Goal: Check status: Check status

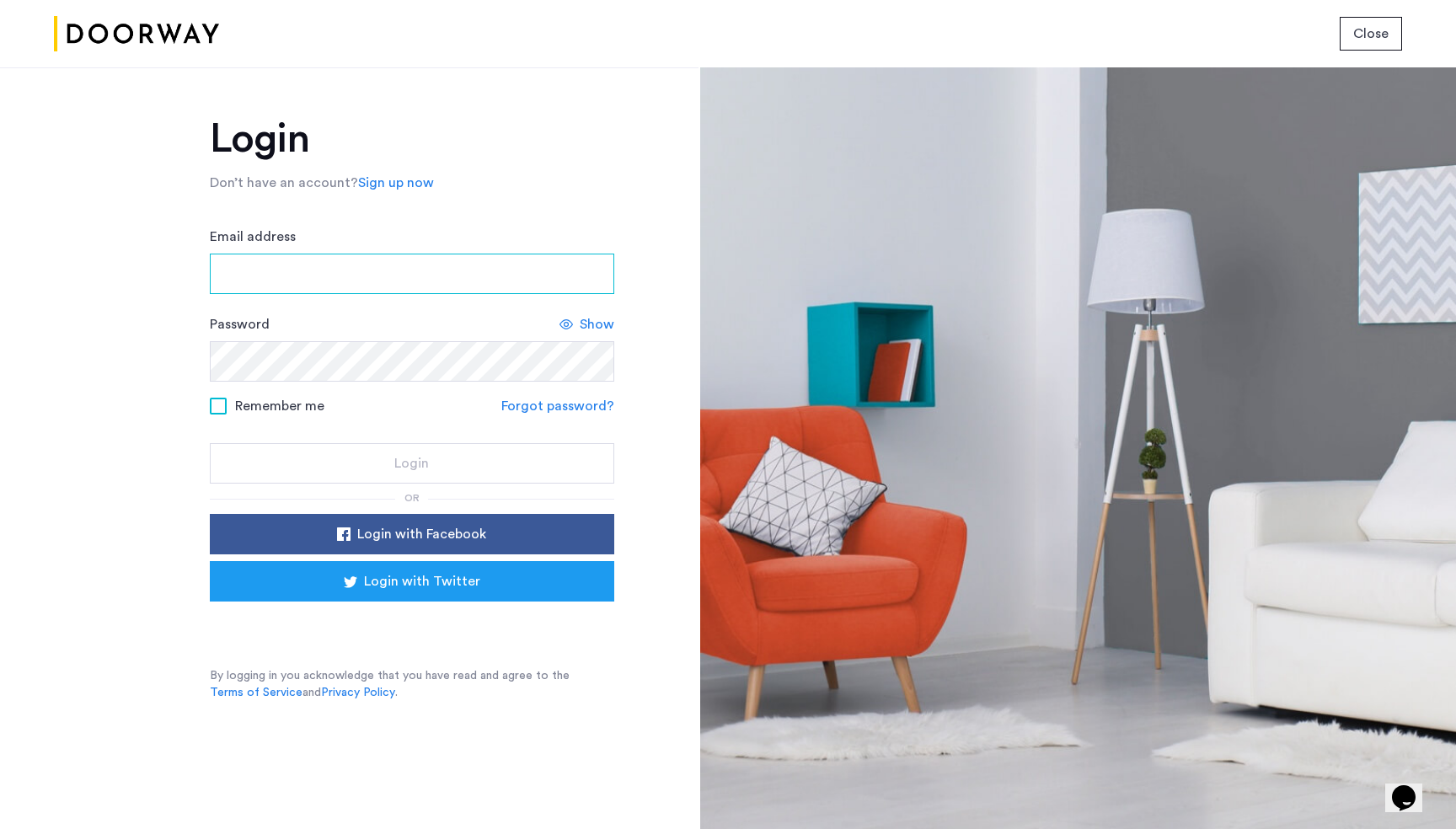
click at [518, 282] on input "Email address" at bounding box center [412, 274] width 405 height 40
type input "*"
type input "**********"
click at [563, 257] on input "Email address" at bounding box center [412, 274] width 405 height 40
type input "**********"
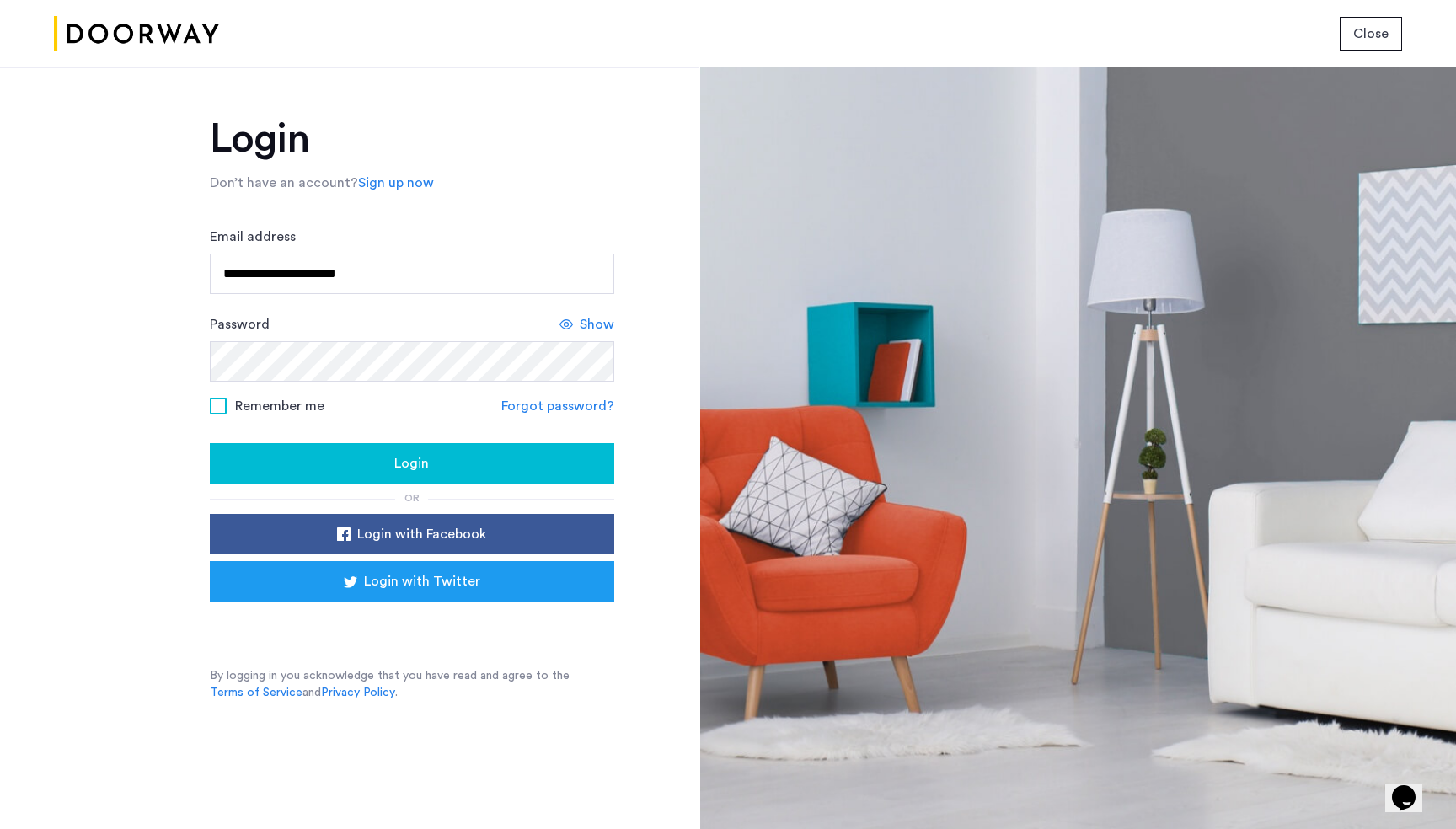
click at [300, 456] on div "Login" at bounding box center [412, 463] width 378 height 20
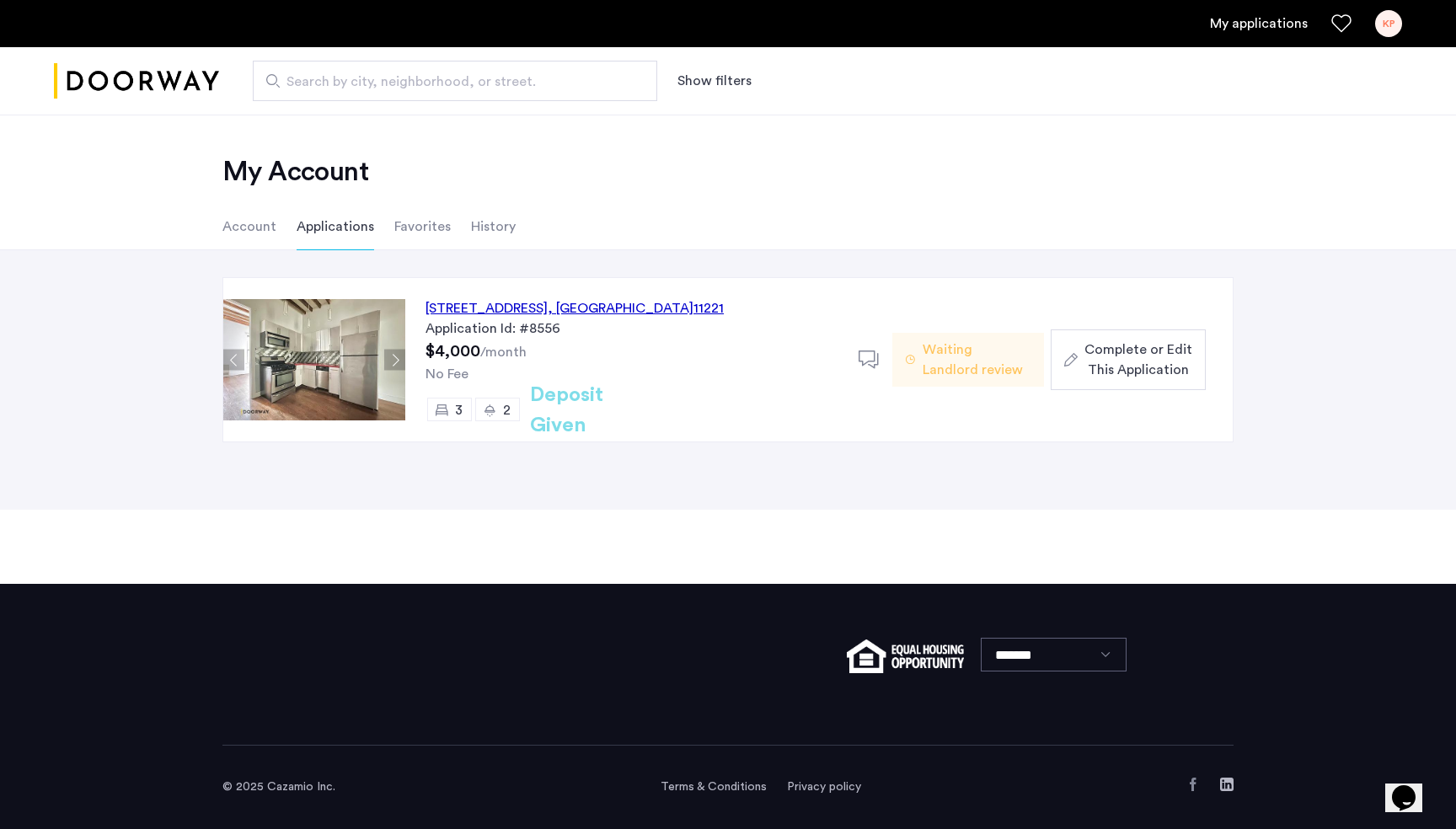
click at [935, 365] on span "Waiting Landlord review" at bounding box center [976, 360] width 108 height 40
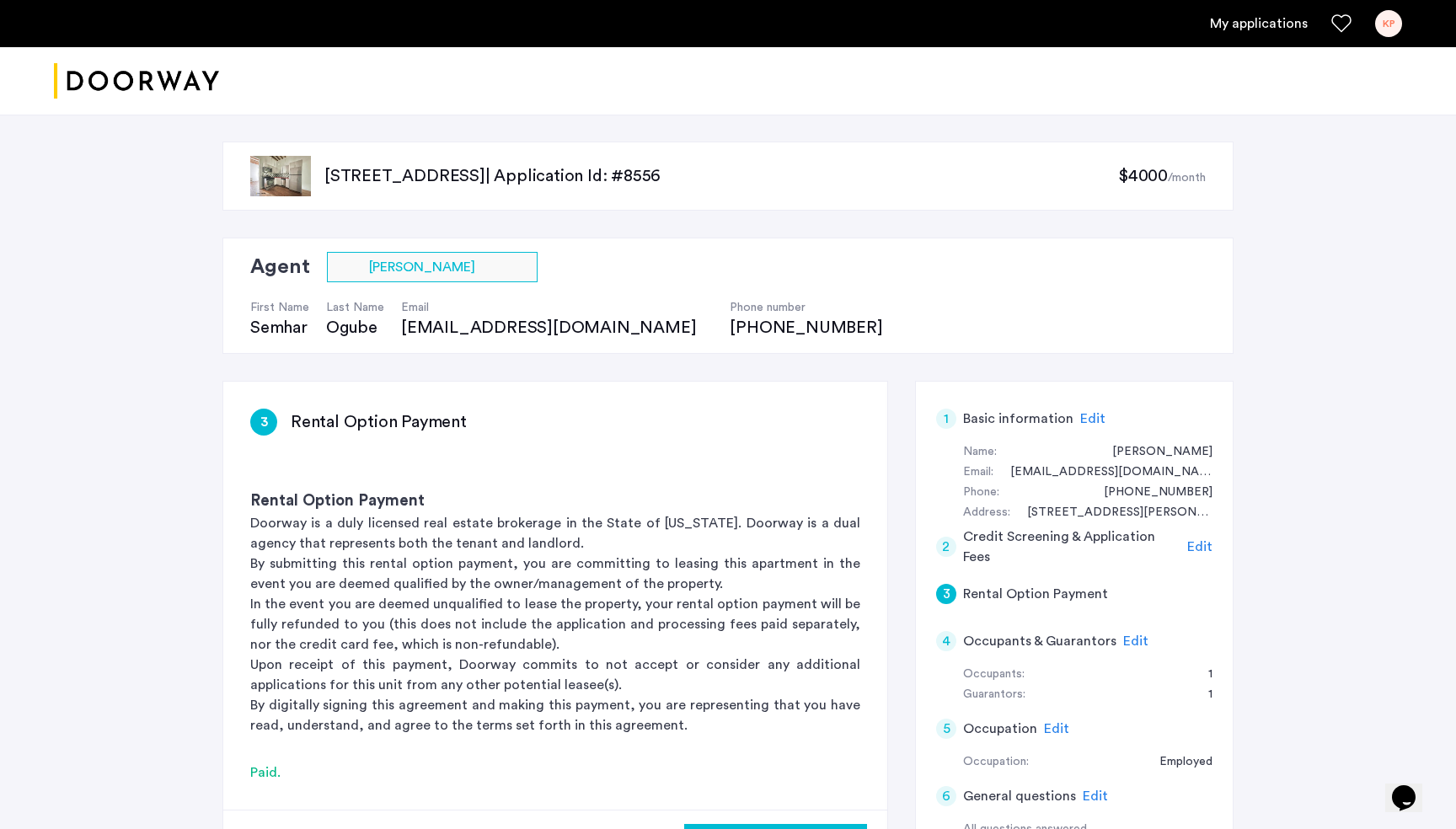
click at [1139, 637] on span "Edit" at bounding box center [1135, 641] width 25 height 13
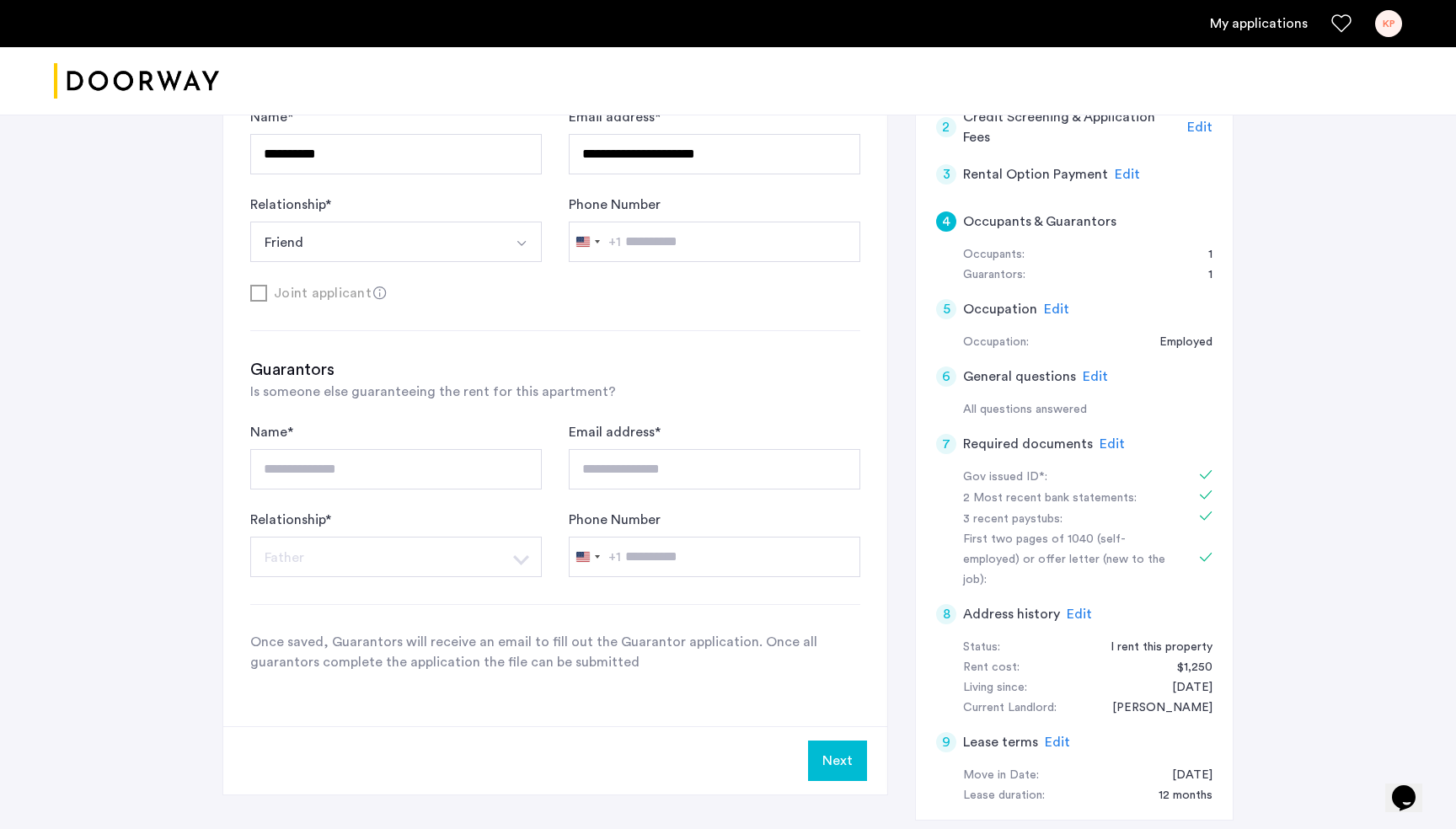
scroll to position [420, 0]
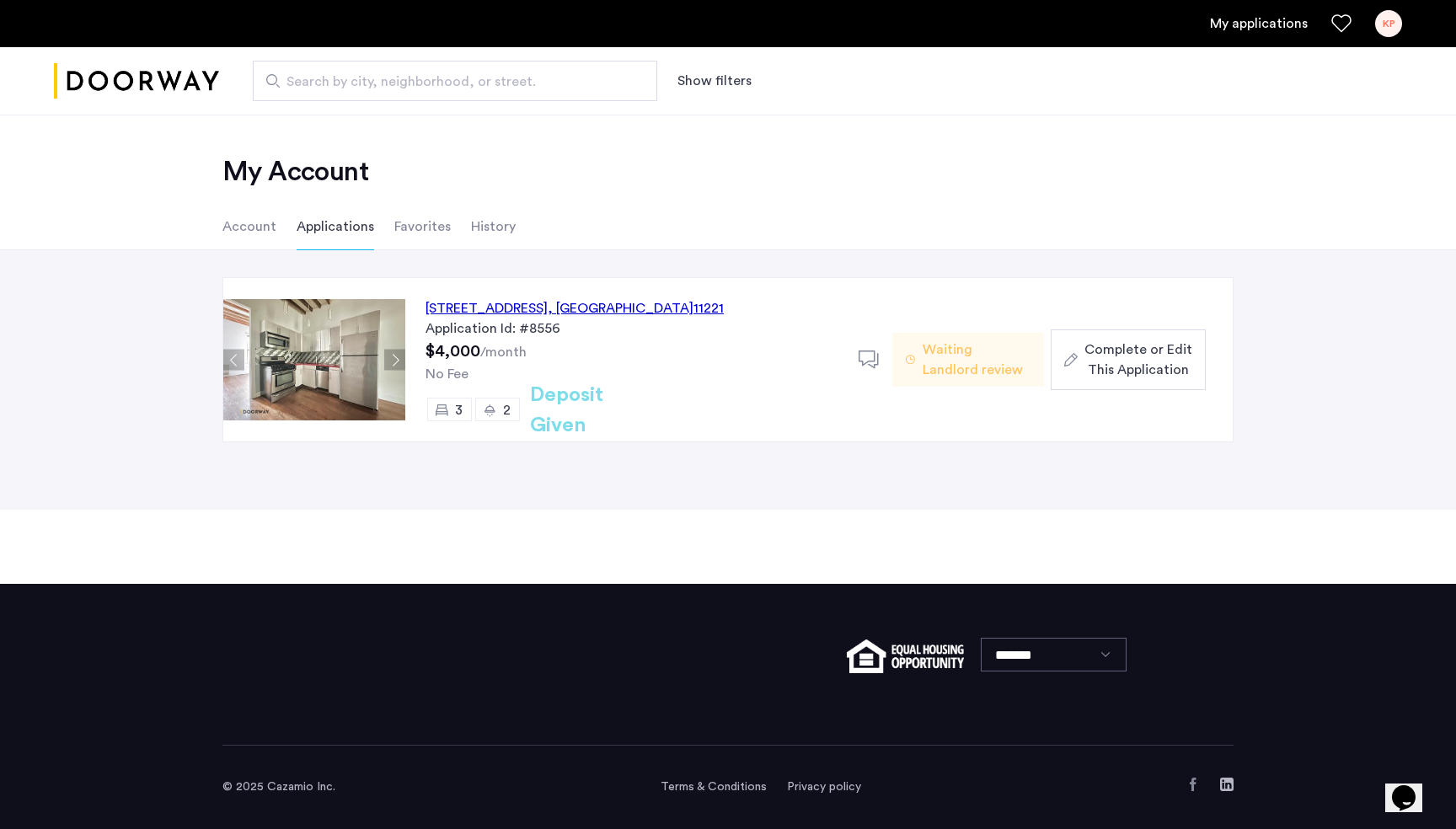
click at [513, 397] on div "22 Weirfield Street, Unit 2, Brooklyn , NY 11221 Application Id: #8556 $4,000 /…" at bounding box center [632, 361] width 453 height 164
click at [983, 365] on span "Waiting JA's Application" at bounding box center [976, 360] width 108 height 40
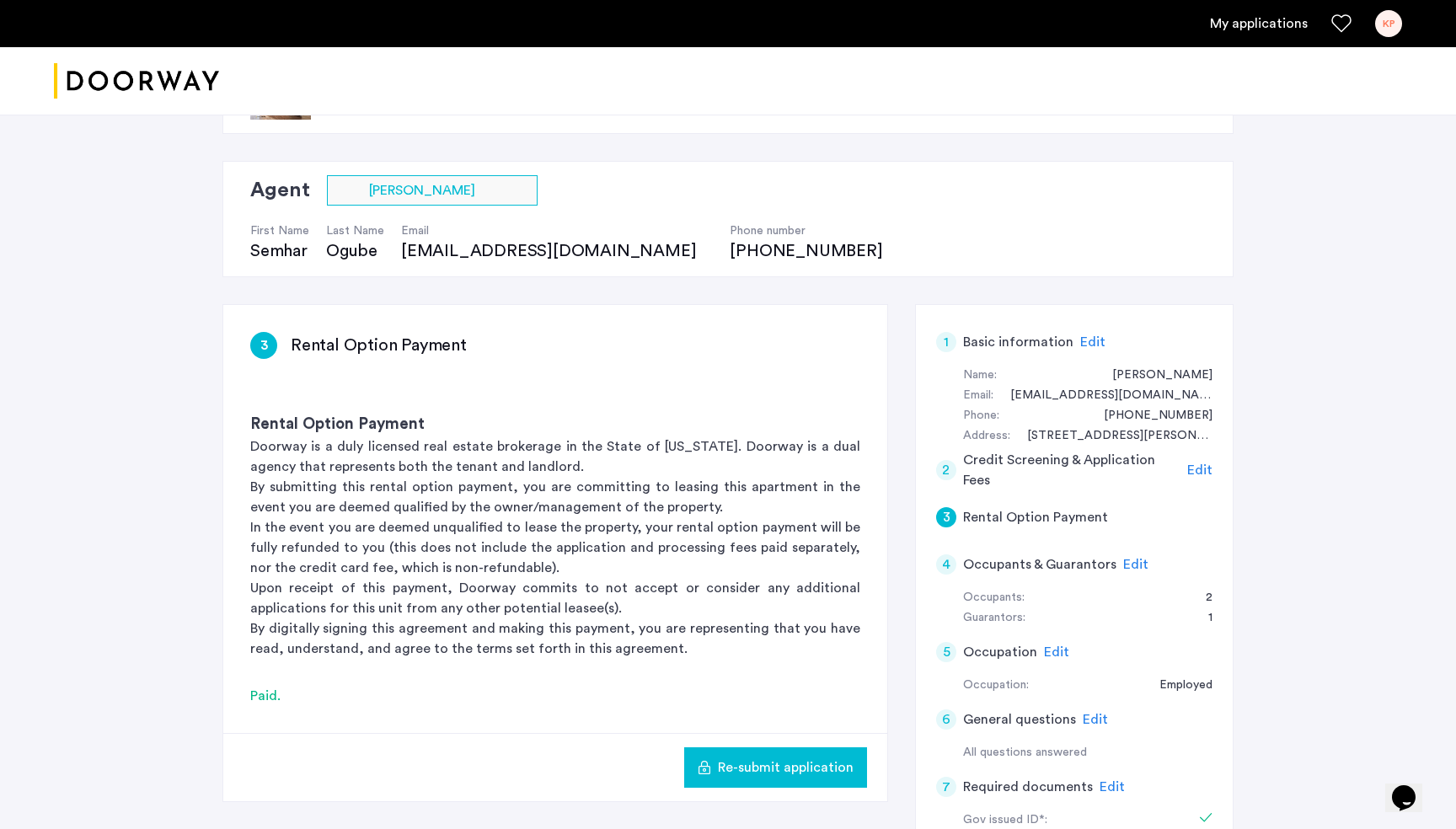
scroll to position [97, 0]
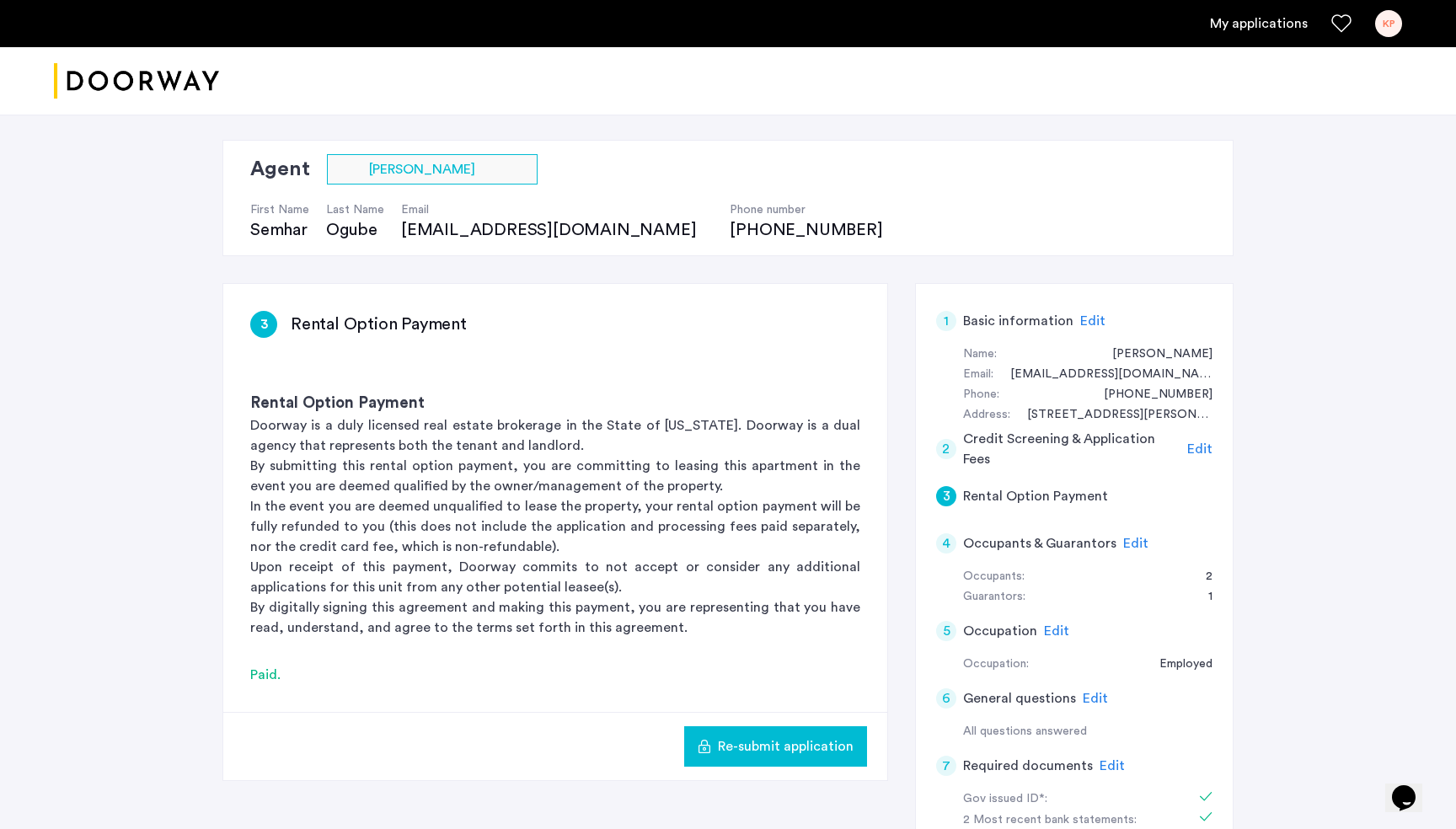
click at [1137, 546] on span "Edit" at bounding box center [1135, 544] width 25 height 13
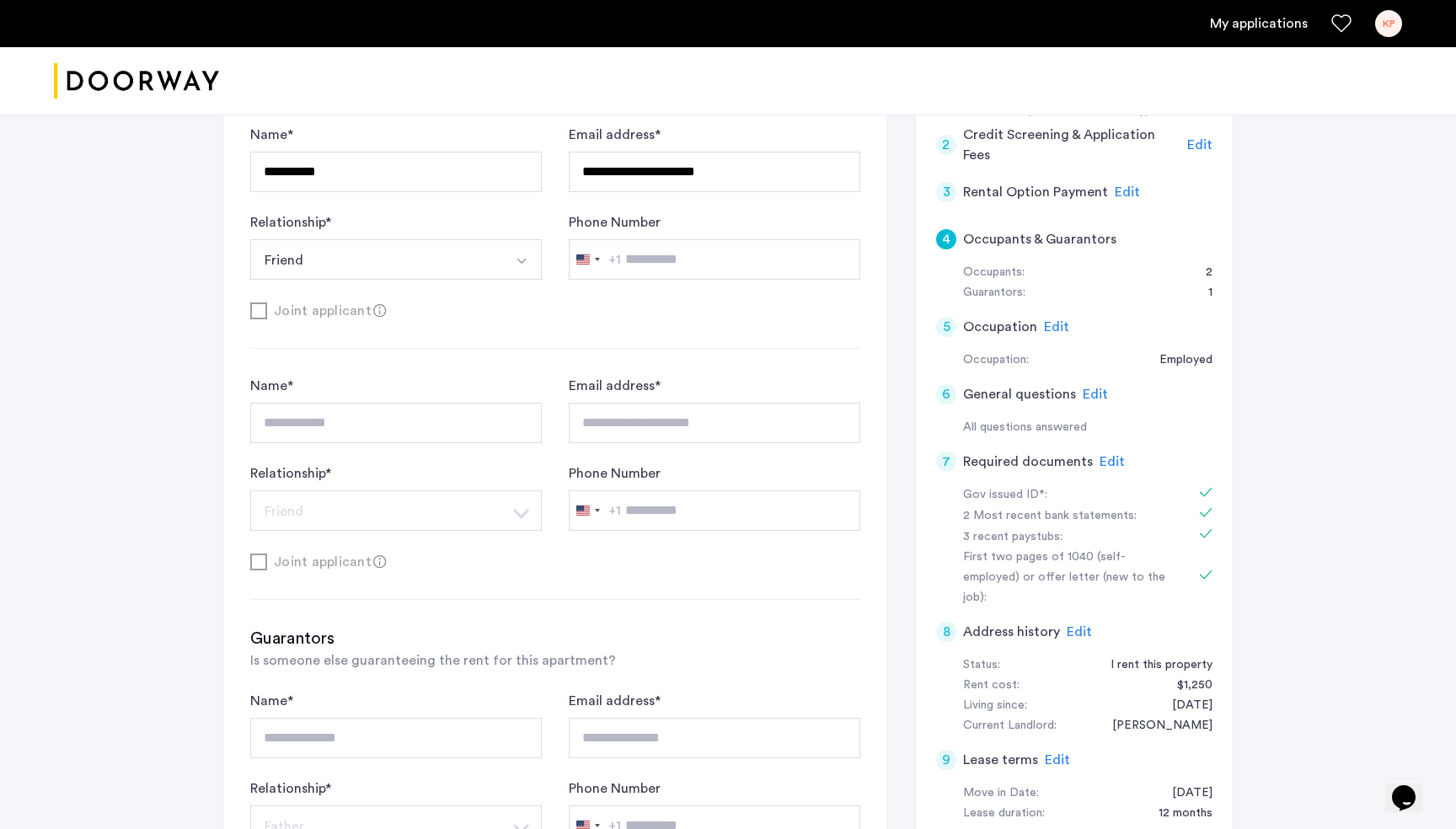
scroll to position [392, 0]
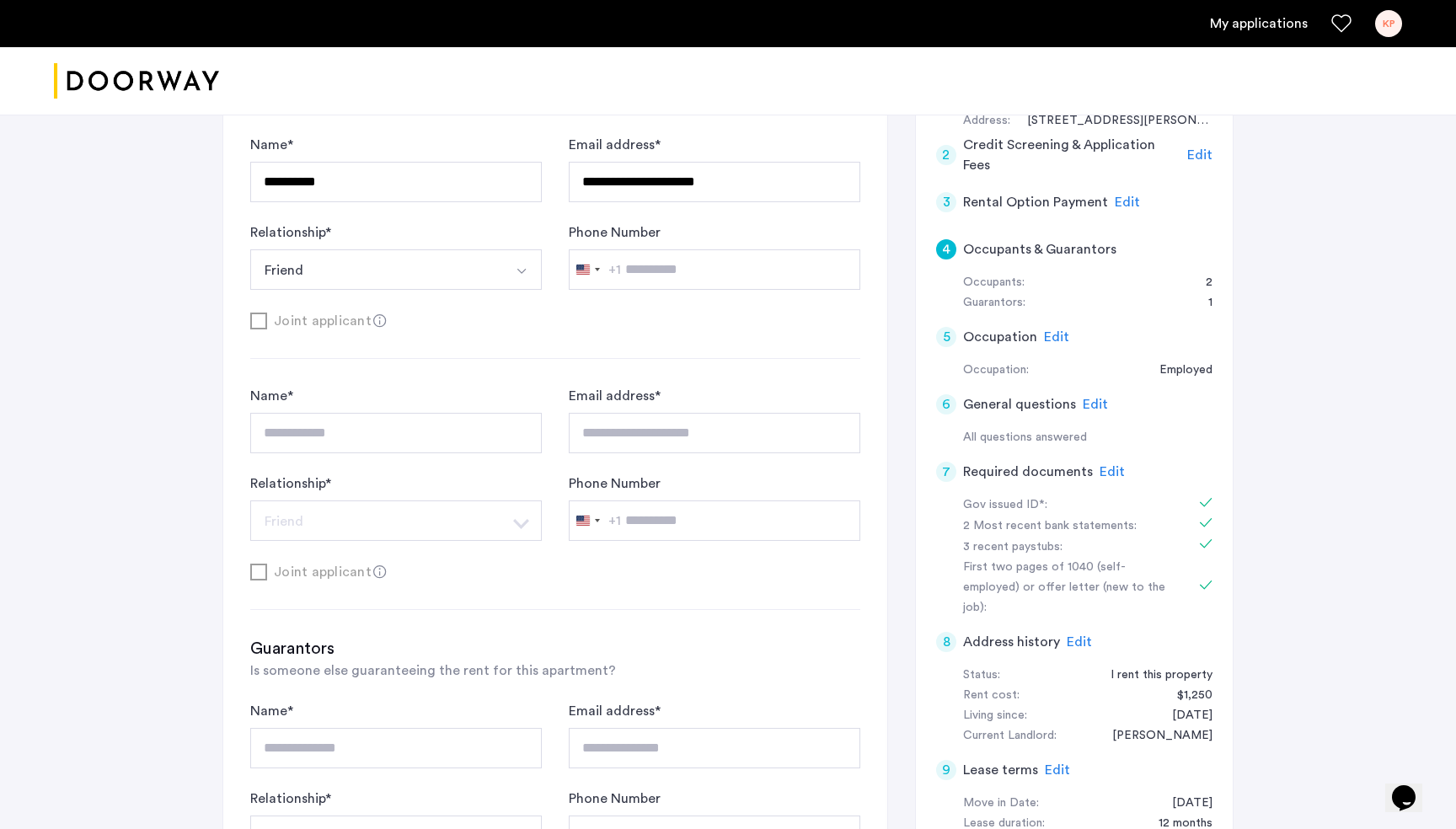
click at [1107, 471] on span "Edit" at bounding box center [1112, 472] width 25 height 13
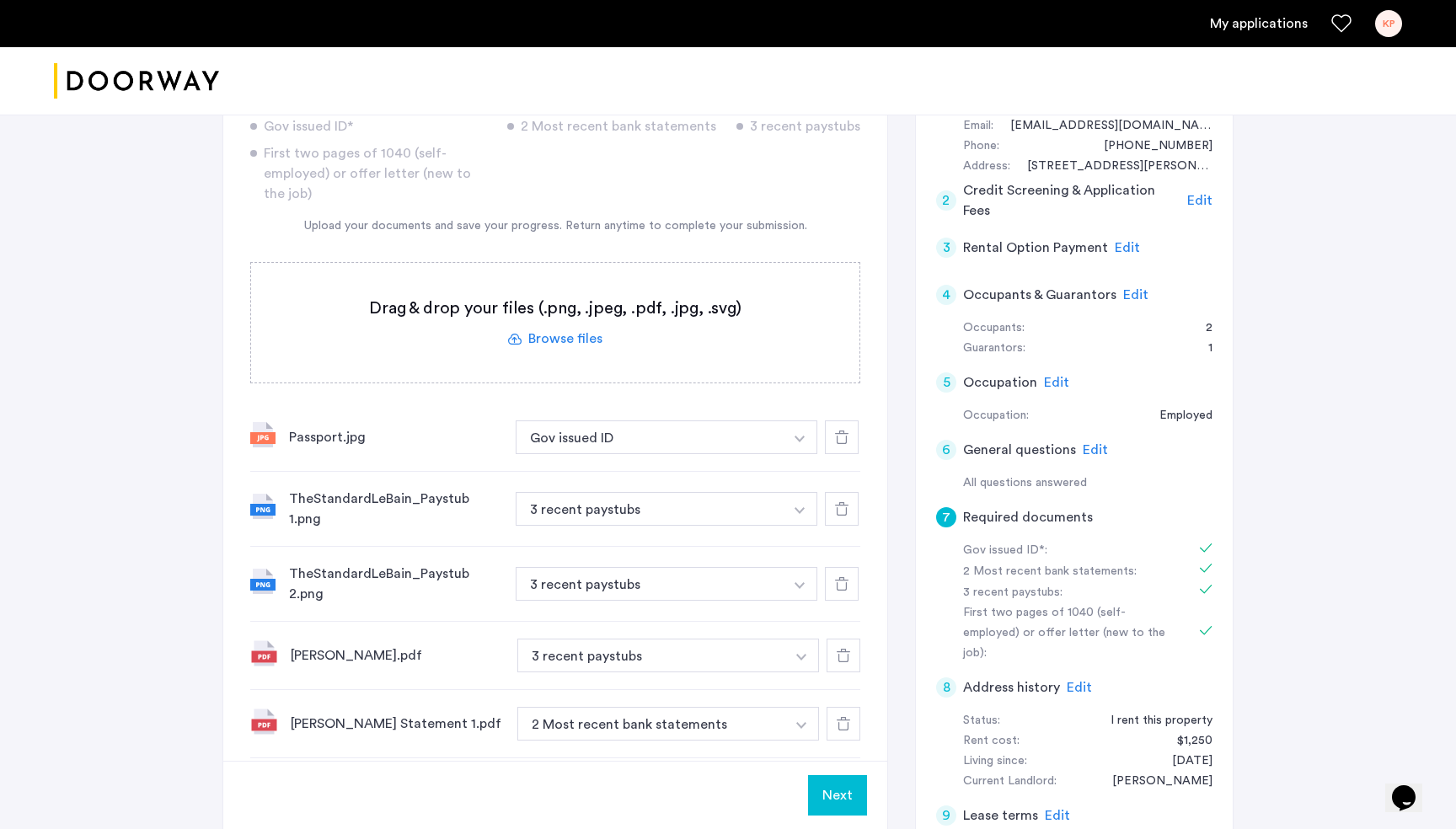
scroll to position [337, 0]
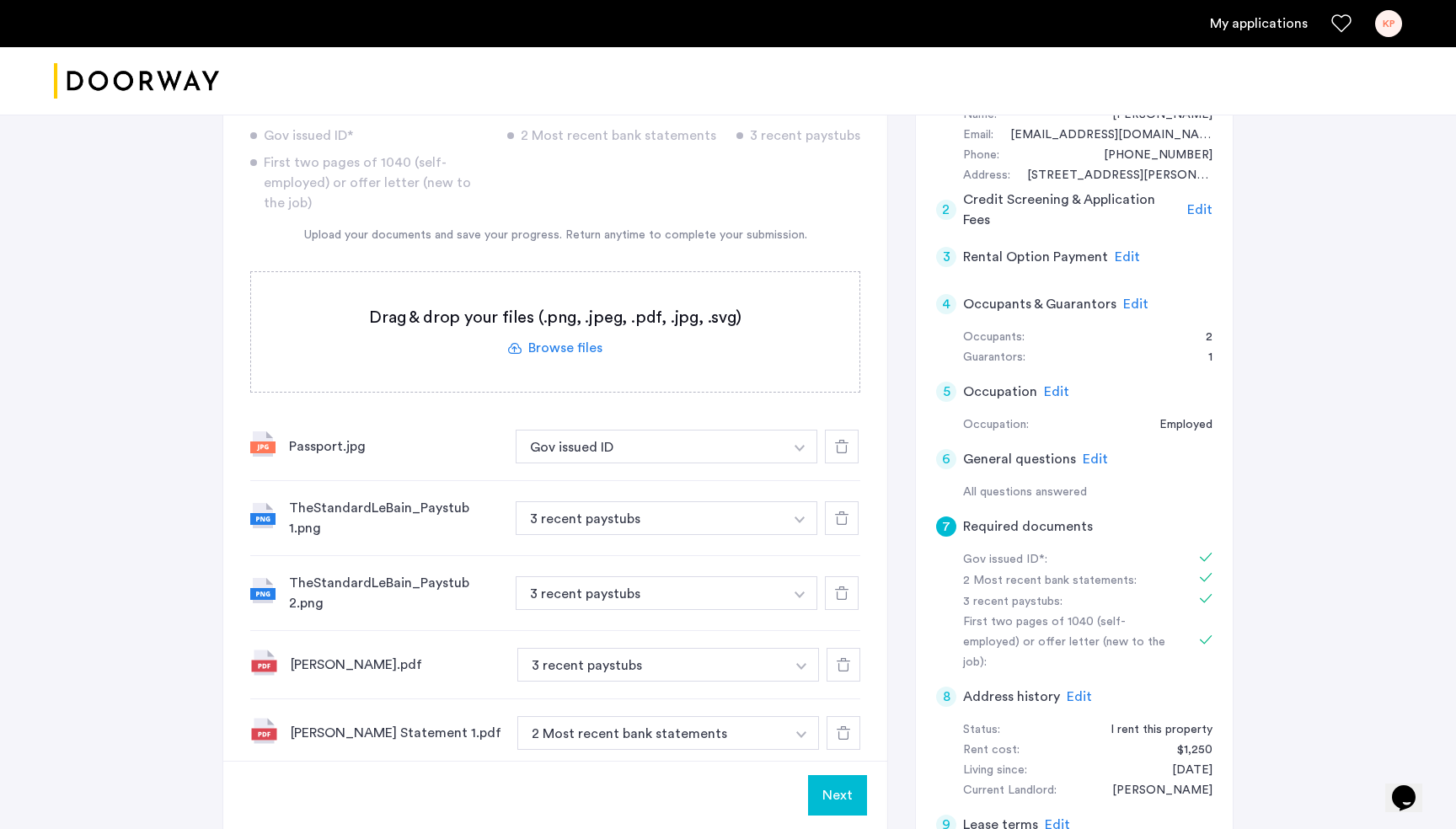
click at [1129, 306] on span "Edit" at bounding box center [1135, 305] width 25 height 13
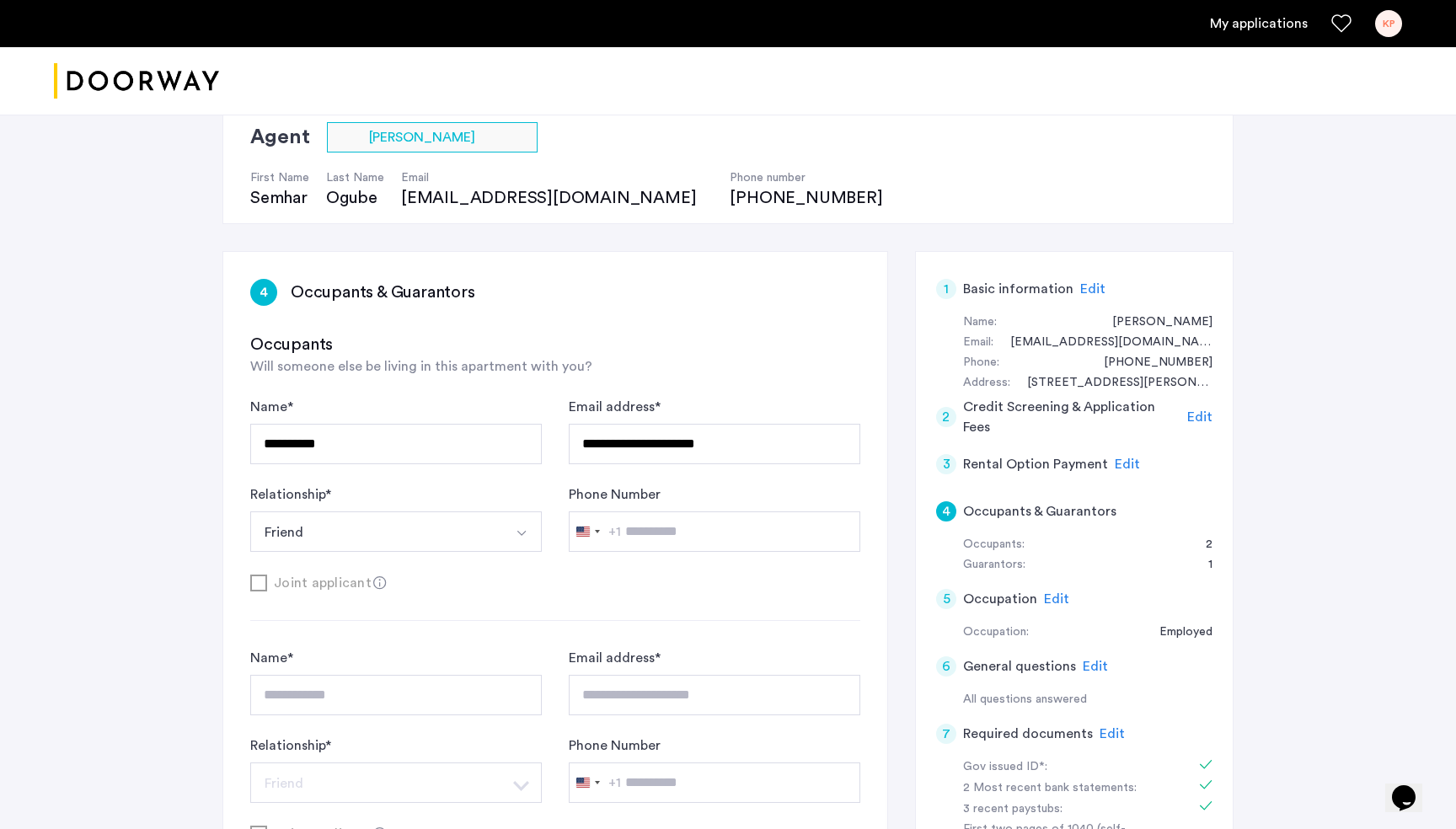
scroll to position [0, 0]
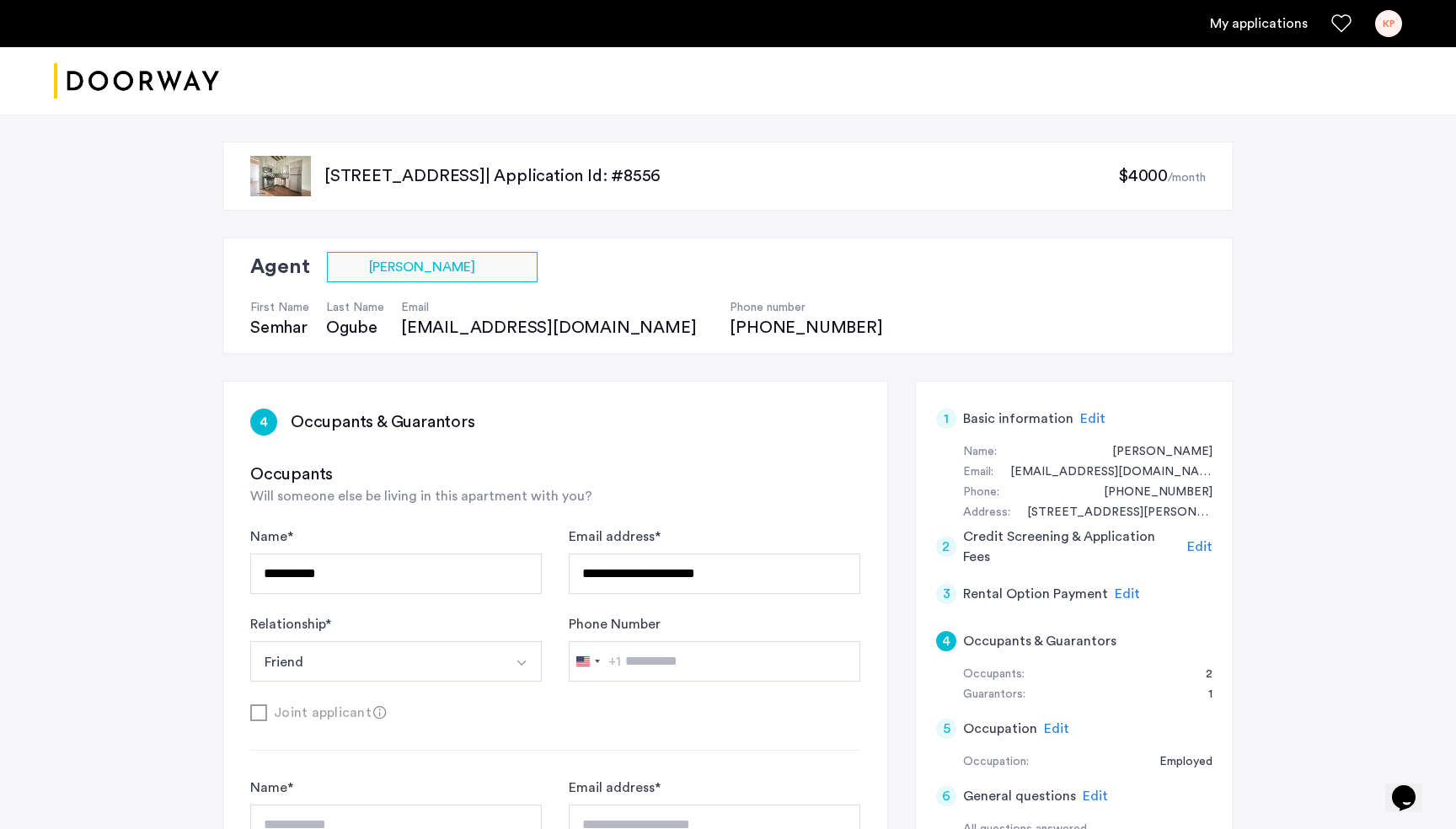
click at [1262, 23] on link "My applications" at bounding box center [1258, 23] width 97 height 20
